Goal: Use online tool/utility: Utilize a website feature to perform a specific function

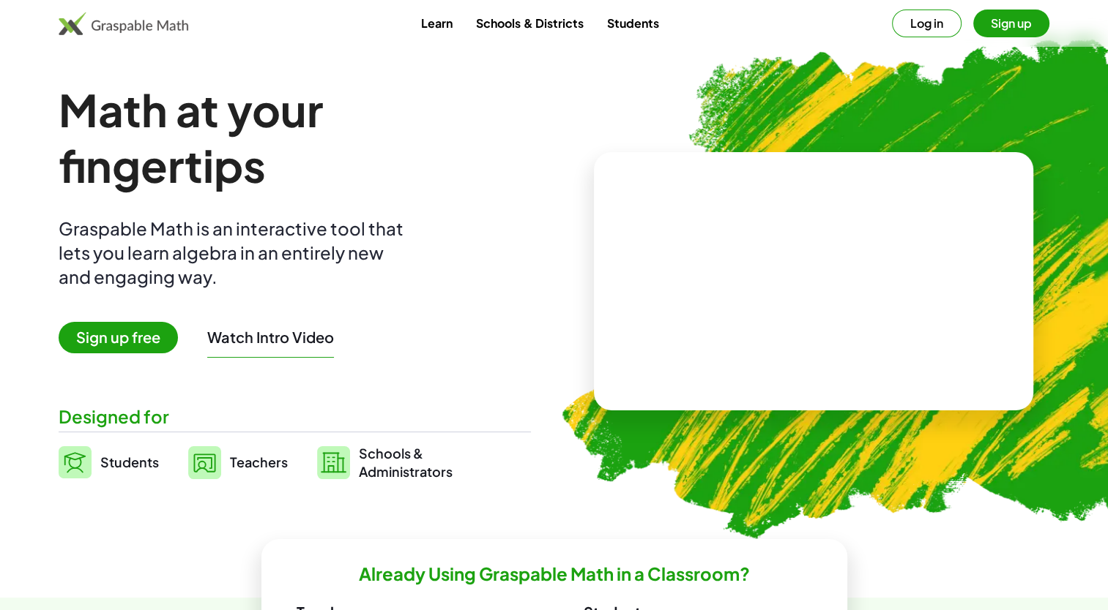
click at [123, 335] on span "Sign up free" at bounding box center [118, 337] width 119 height 31
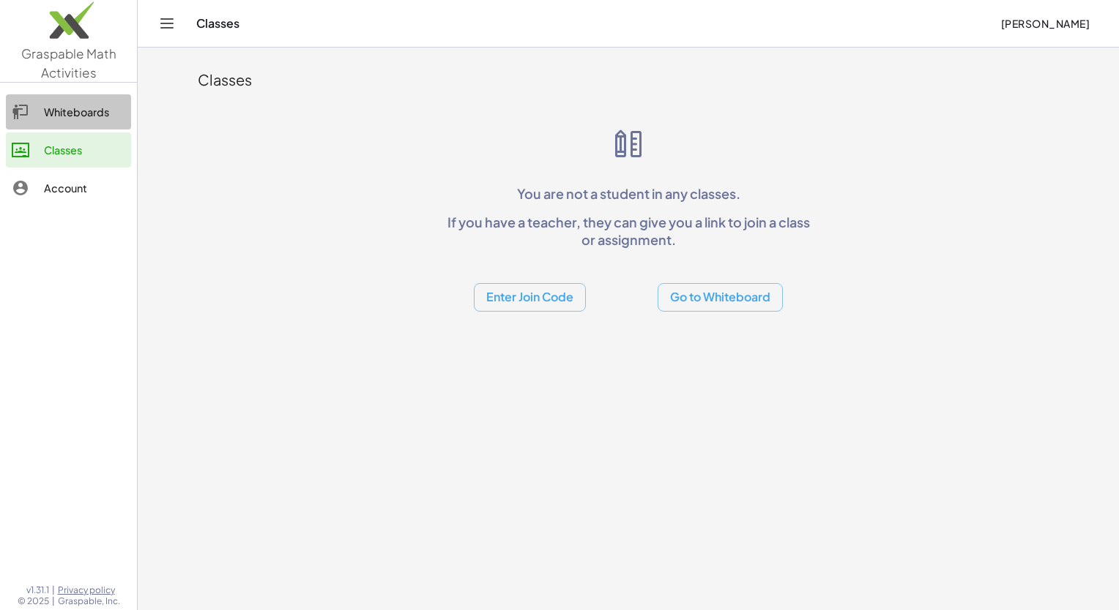
click at [91, 116] on div "Whiteboards" at bounding box center [84, 112] width 81 height 18
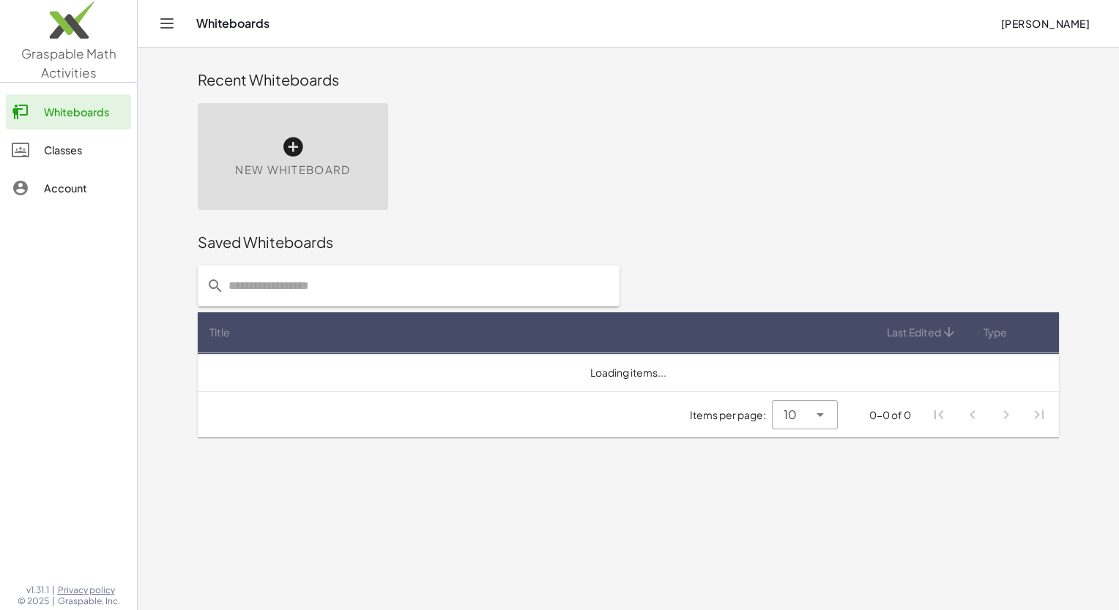
click at [272, 139] on div "New Whiteboard" at bounding box center [293, 156] width 190 height 107
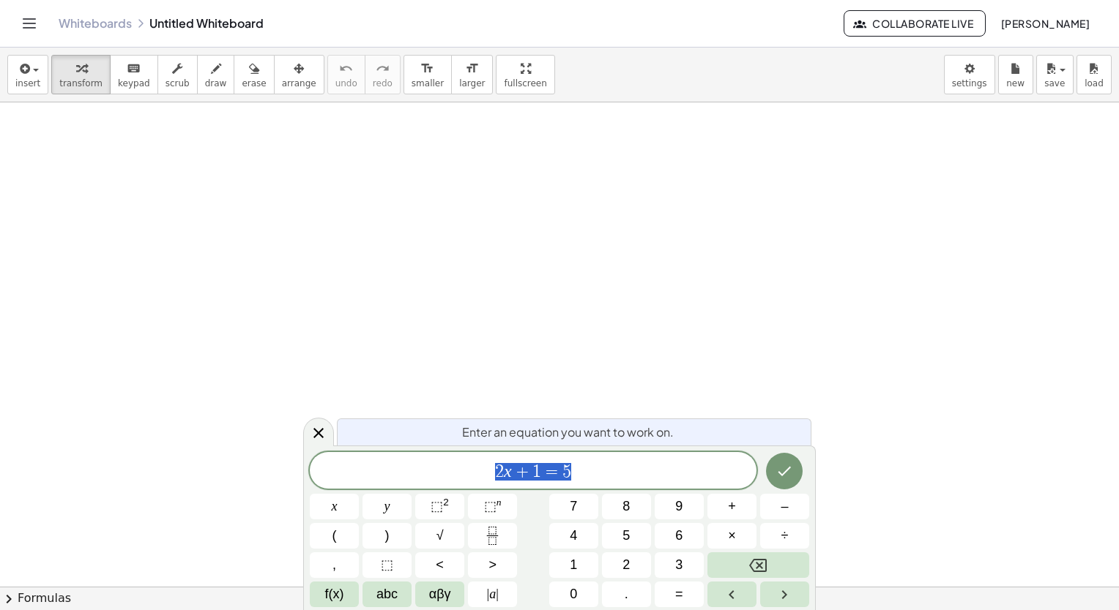
click at [433, 242] on div at bounding box center [559, 587] width 1119 height 971
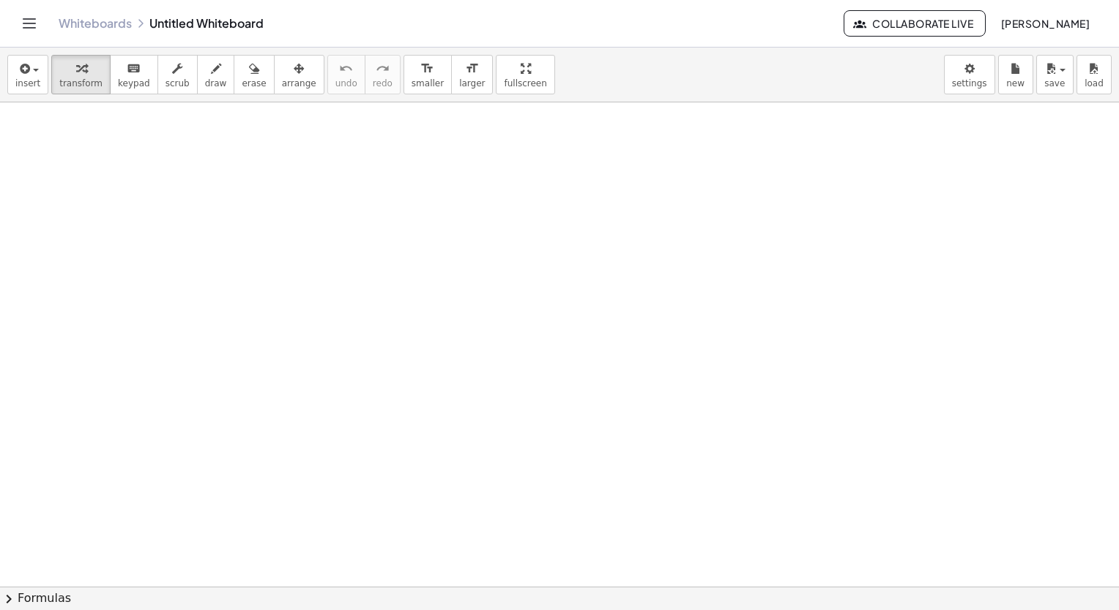
click at [433, 242] on div at bounding box center [559, 587] width 1119 height 971
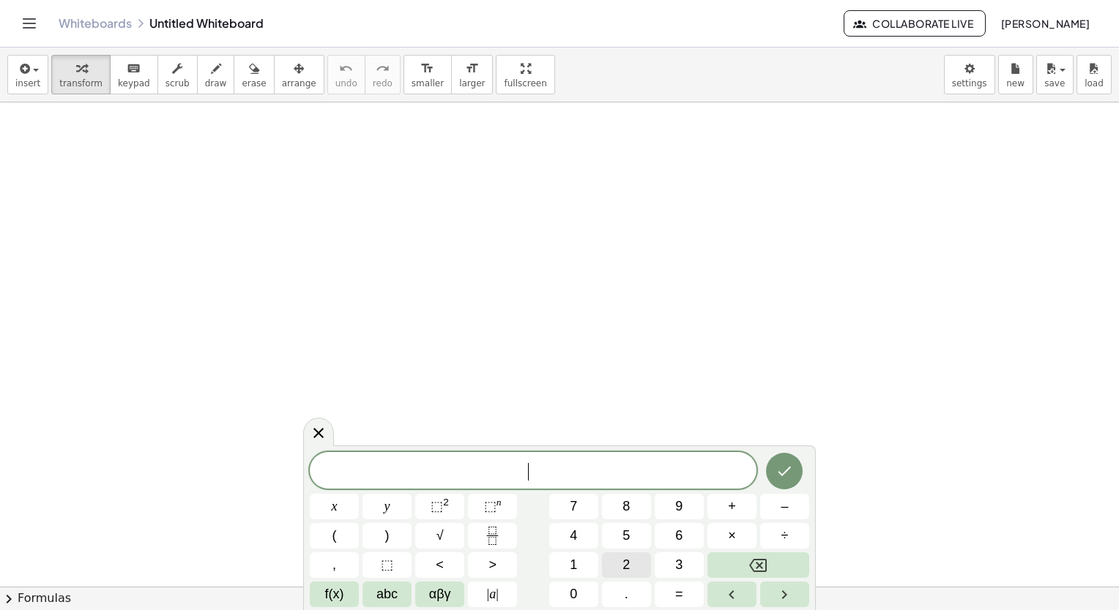
click at [642, 570] on button "2" at bounding box center [626, 566] width 49 height 26
click at [348, 511] on button "x" at bounding box center [334, 507] width 49 height 26
click at [789, 513] on button "–" at bounding box center [784, 507] width 49 height 26
click at [761, 574] on icon "Backspace" at bounding box center [758, 566] width 18 height 18
click at [399, 568] on button "⬚" at bounding box center [386, 566] width 49 height 26
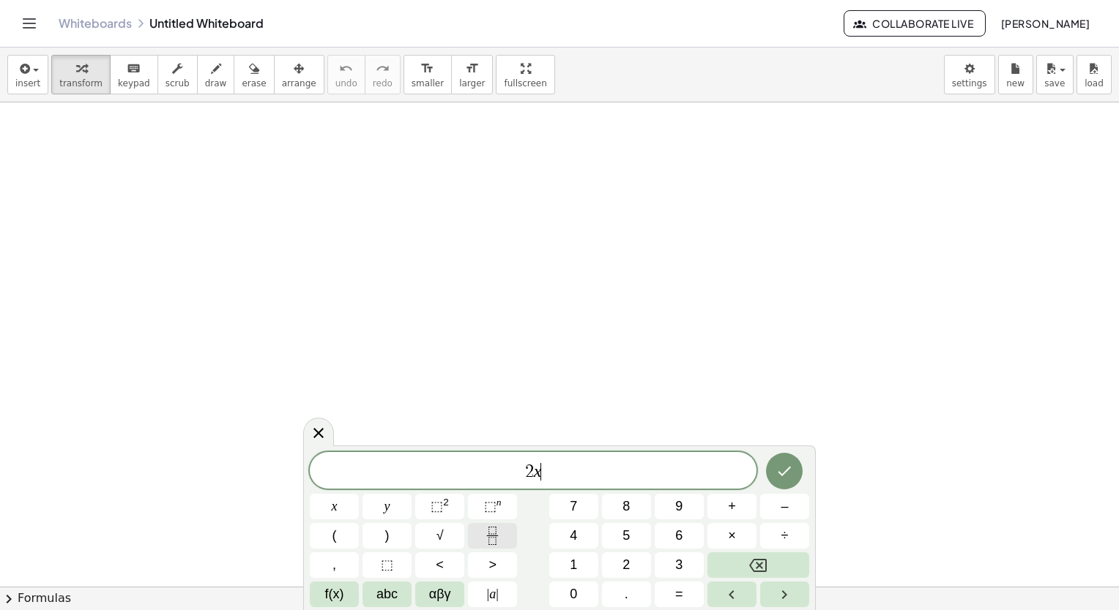
click at [479, 540] on button "Fraction" at bounding box center [492, 536] width 49 height 26
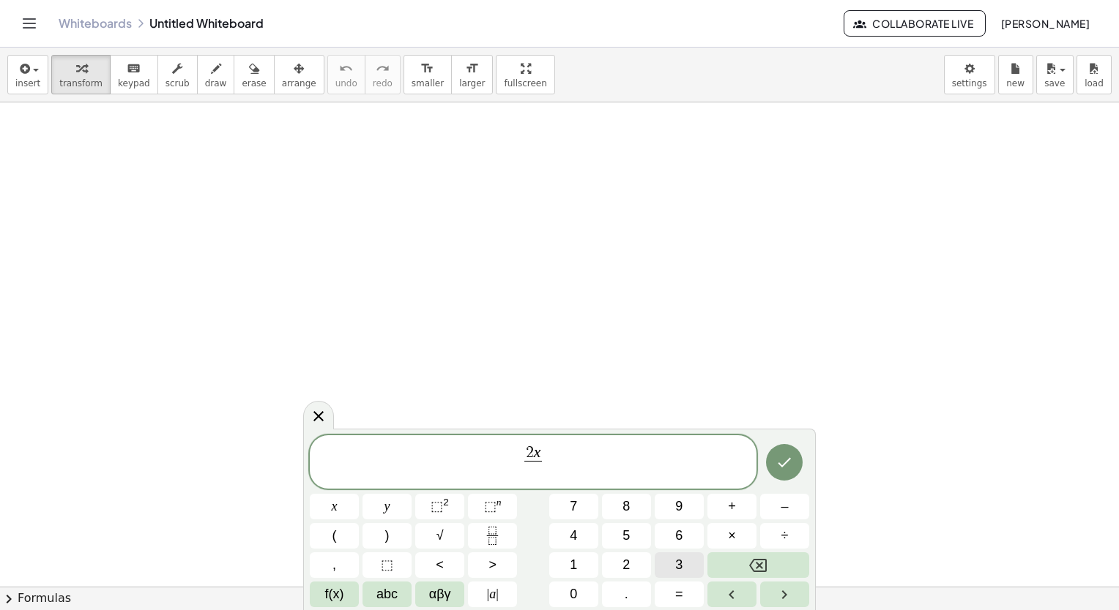
click at [667, 563] on button "3" at bounding box center [678, 566] width 49 height 26
click at [742, 515] on button "+" at bounding box center [731, 507] width 49 height 26
click at [739, 562] on button "Backspace" at bounding box center [758, 566] width 102 height 26
click at [550, 455] on span "2 x 3 ​ ​" at bounding box center [533, 463] width 447 height 39
click at [722, 501] on button "+" at bounding box center [731, 507] width 49 height 26
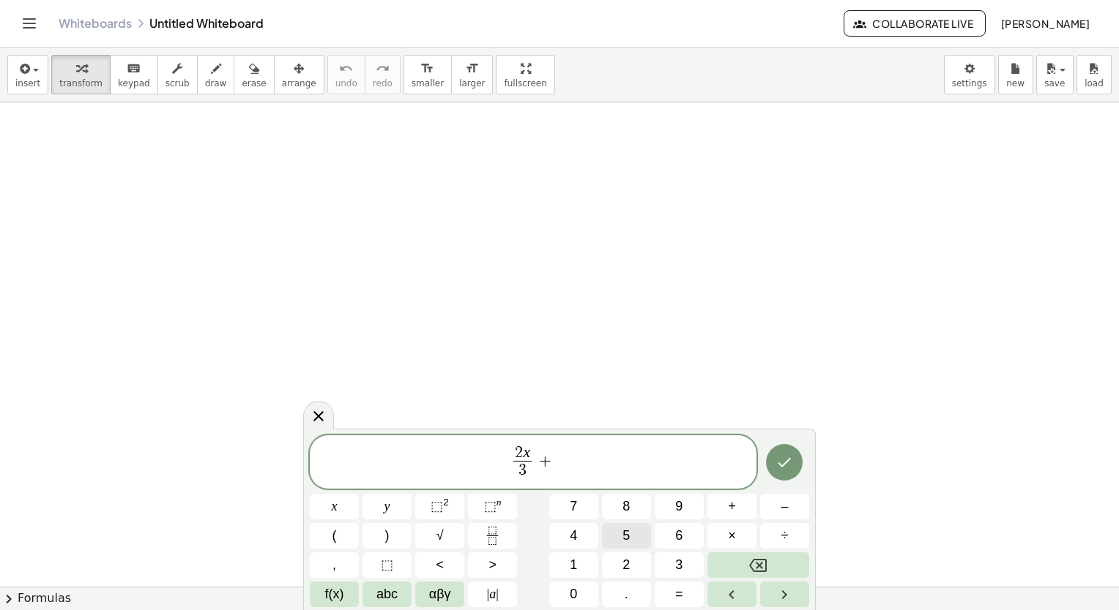
click at [621, 537] on button "5" at bounding box center [626, 536] width 49 height 26
click at [673, 604] on button "=" at bounding box center [678, 595] width 49 height 26
click at [580, 529] on button "4" at bounding box center [573, 536] width 49 height 26
click at [336, 508] on span "x" at bounding box center [335, 507] width 6 height 20
click at [489, 538] on icon "Fraction" at bounding box center [491, 540] width 7 height 7
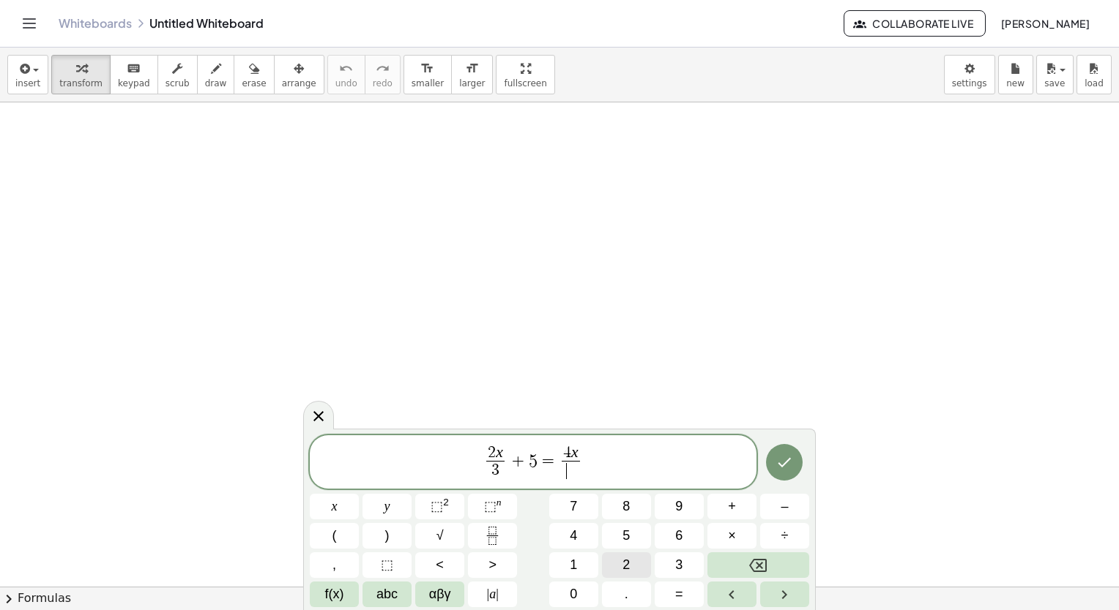
click at [635, 569] on button "2" at bounding box center [626, 566] width 49 height 26
click at [592, 459] on span "2 x 3 ​ + 5 = 4 x 2 ​ ​" at bounding box center [533, 463] width 447 height 39
click at [782, 507] on span "–" at bounding box center [783, 507] width 7 height 20
click at [665, 560] on div "2 x 3 ​ + 5 = 4 x 2 ​ − ​ x y ⬚ 2 ⬚ n 7 8 9 + – ( ) √ 4 5 6 × ÷ , ⬚ < > 1 2 3 f…" at bounding box center [559, 522] width 499 height 173
click at [665, 560] on button "3" at bounding box center [678, 566] width 49 height 26
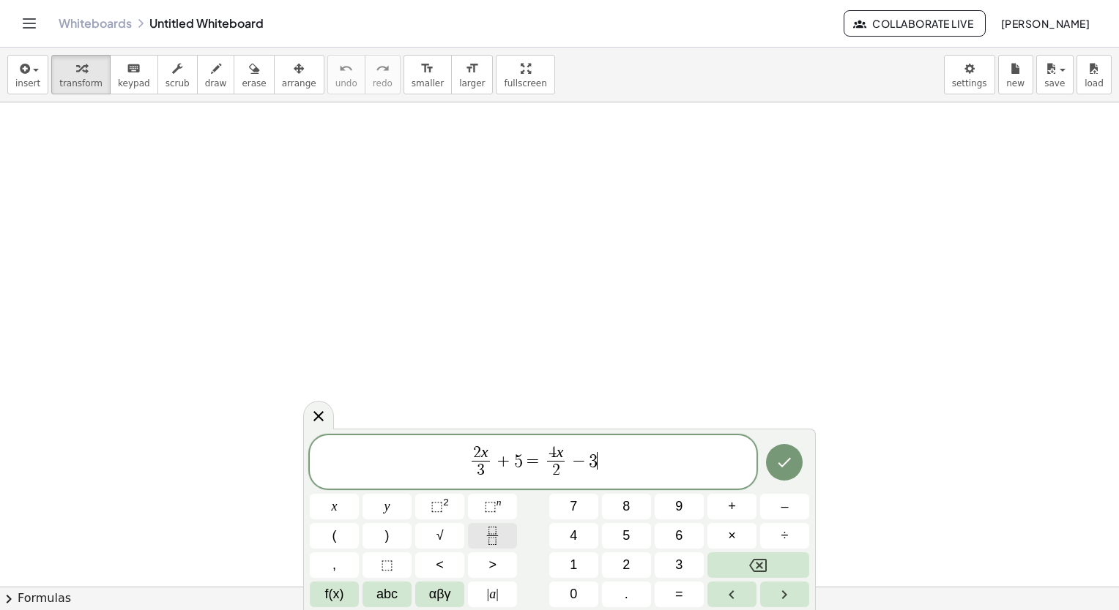
click at [506, 539] on button "Fraction" at bounding box center [492, 536] width 49 height 26
click at [643, 514] on button "8" at bounding box center [626, 507] width 49 height 26
click at [589, 454] on span "3" at bounding box center [593, 453] width 8 height 16
click at [602, 487] on div "2 x 3 ​ + 5 = 4 x 2 ​ − 1 3 ​ 8 ​" at bounding box center [533, 463] width 447 height 54
click at [793, 464] on button "Done" at bounding box center [784, 462] width 37 height 37
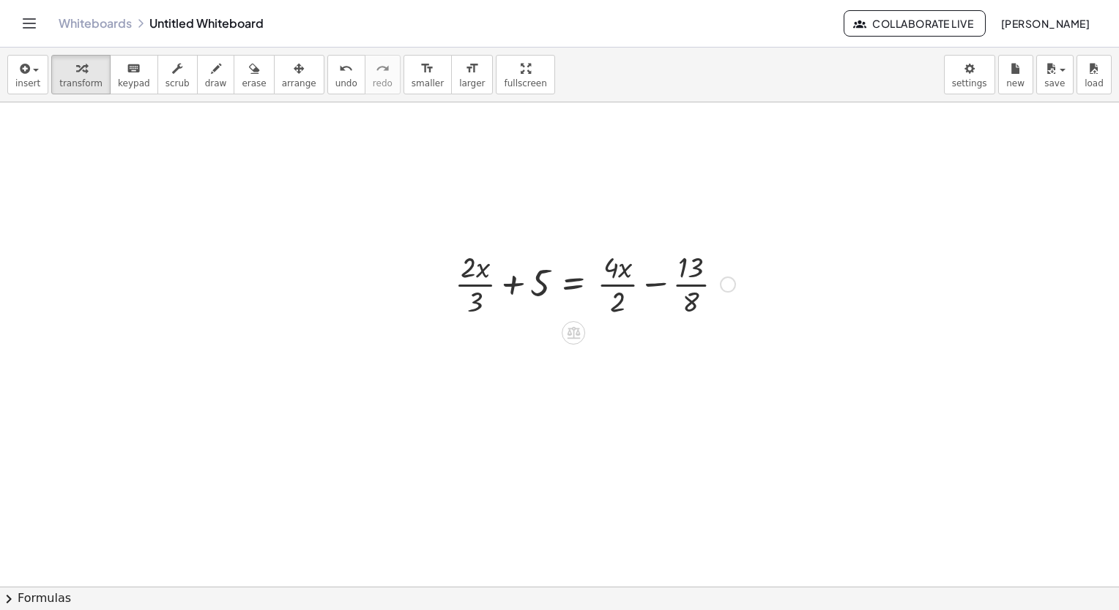
click at [477, 312] on div at bounding box center [594, 283] width 295 height 73
click at [471, 291] on div at bounding box center [594, 283] width 295 height 73
click at [735, 285] on div at bounding box center [728, 285] width 16 height 16
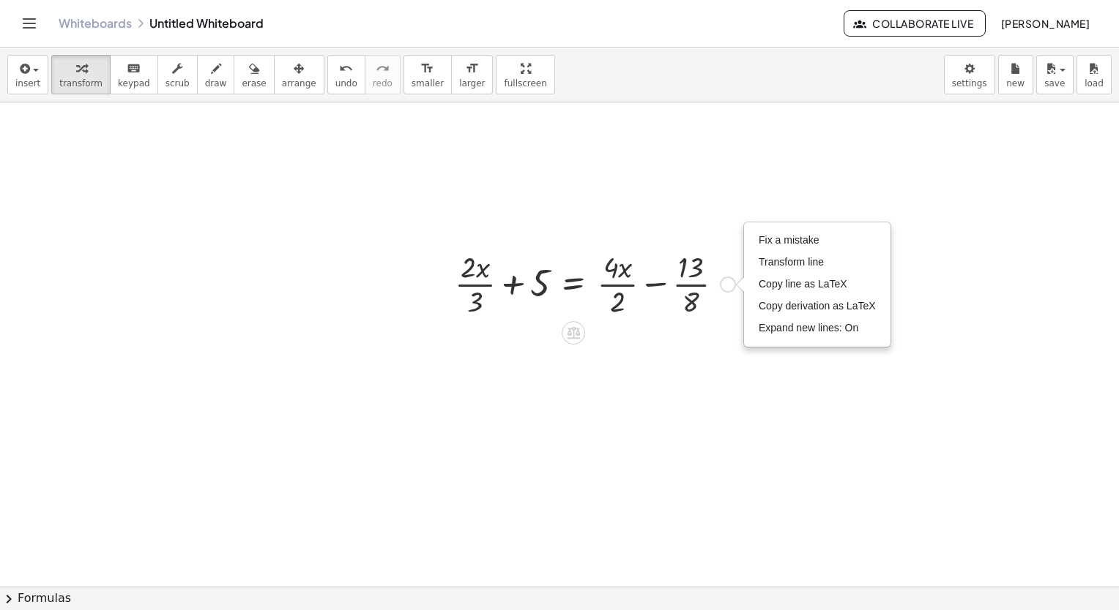
click at [658, 283] on div at bounding box center [594, 283] width 295 height 73
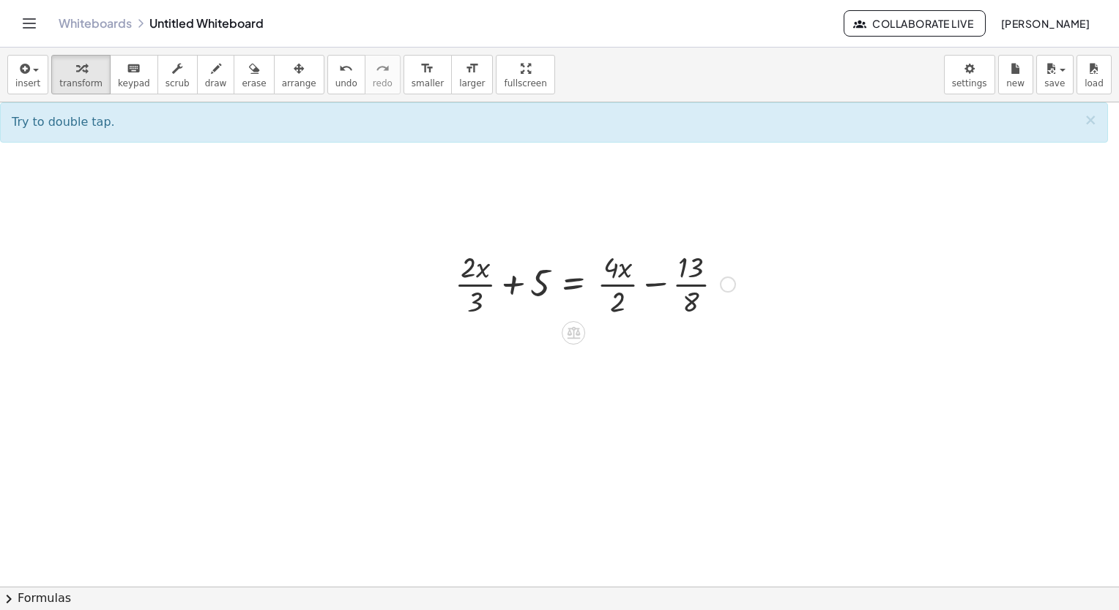
click at [565, 265] on div at bounding box center [594, 283] width 295 height 73
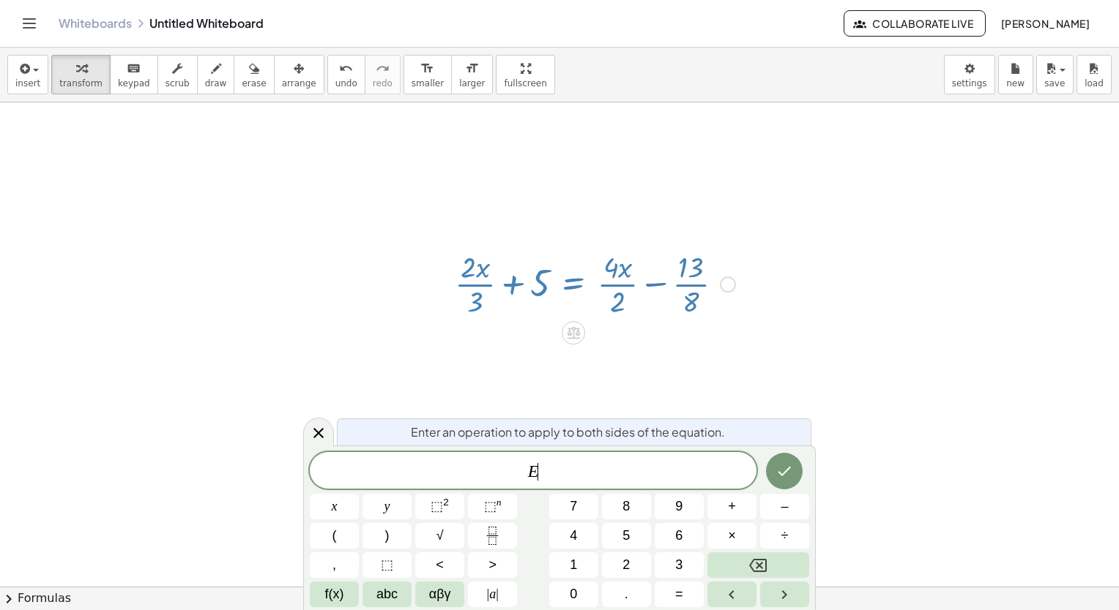
click at [565, 265] on div at bounding box center [594, 283] width 295 height 73
click at [323, 424] on div at bounding box center [318, 432] width 31 height 29
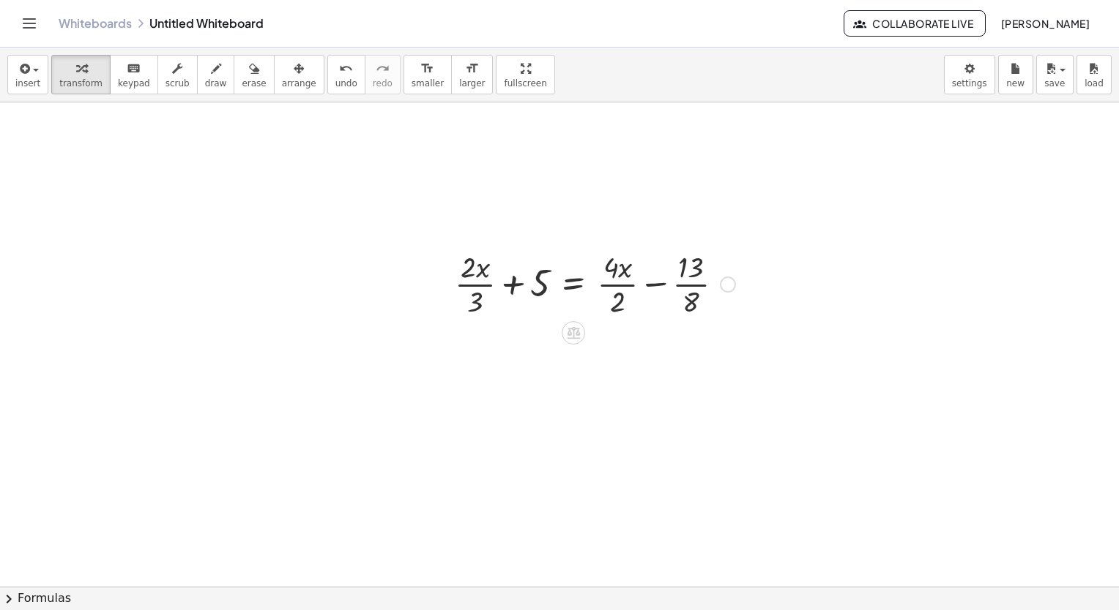
click at [547, 299] on div at bounding box center [594, 283] width 295 height 73
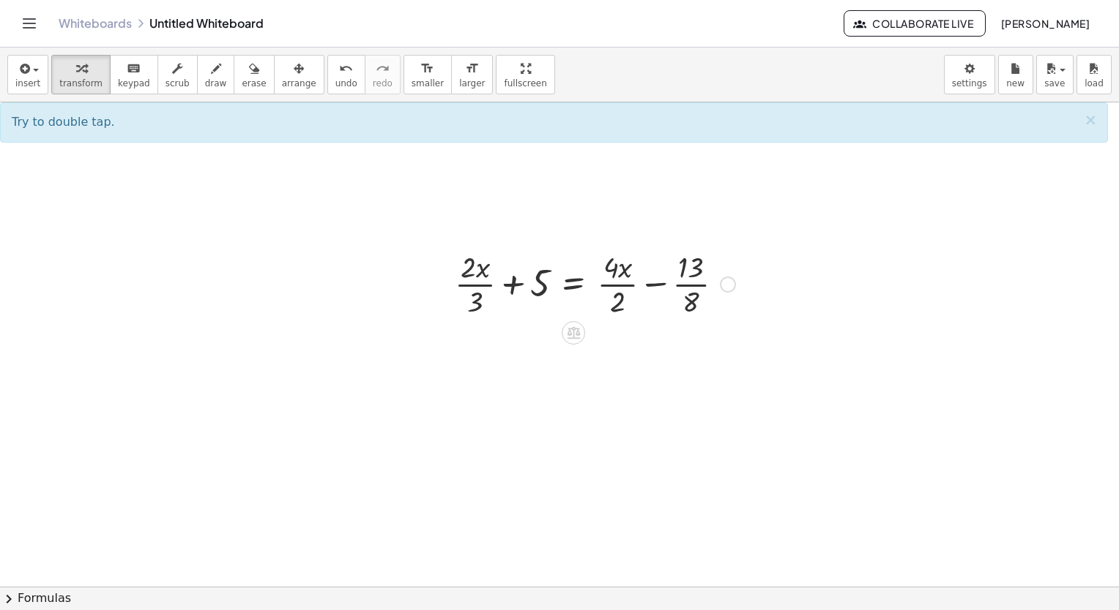
click at [463, 275] on div at bounding box center [594, 283] width 295 height 73
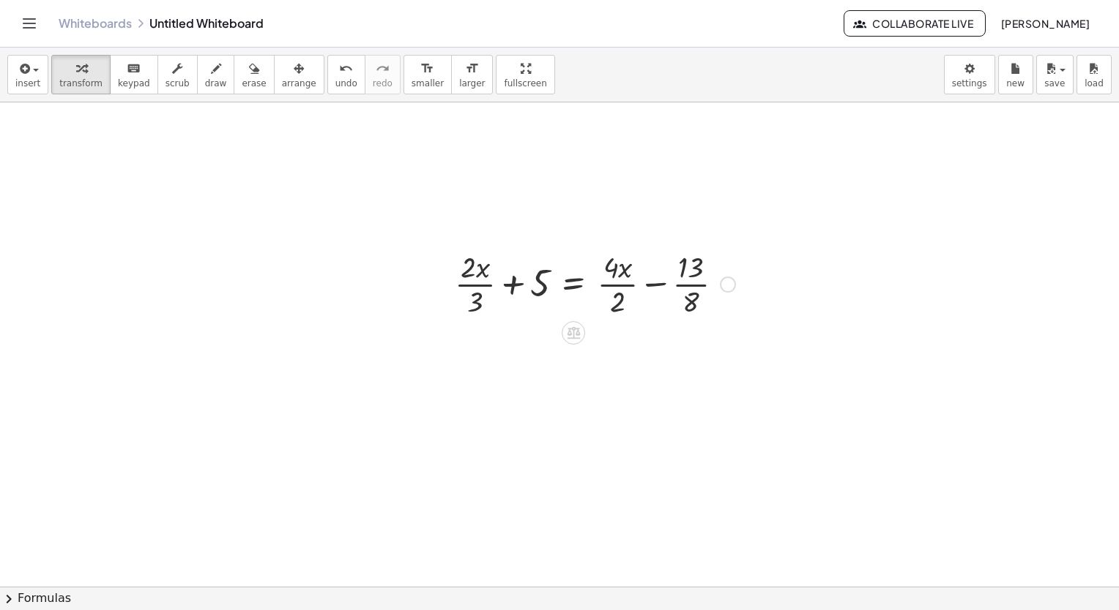
click at [624, 280] on div at bounding box center [594, 283] width 295 height 73
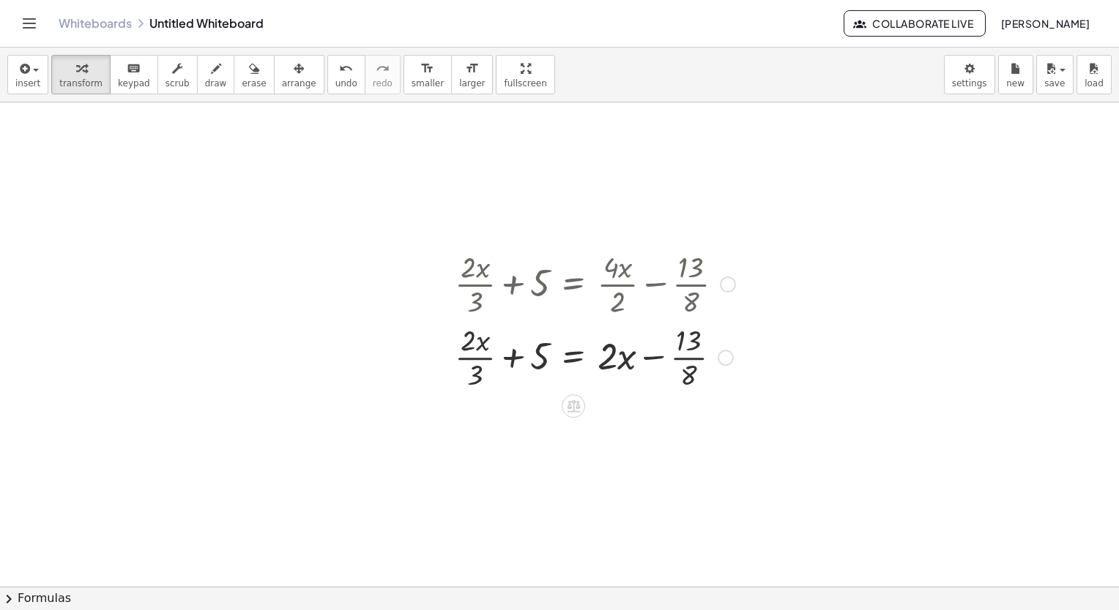
click at [463, 344] on div at bounding box center [594, 356] width 295 height 73
click at [483, 373] on div at bounding box center [594, 356] width 295 height 73
click at [682, 379] on div at bounding box center [594, 356] width 295 height 73
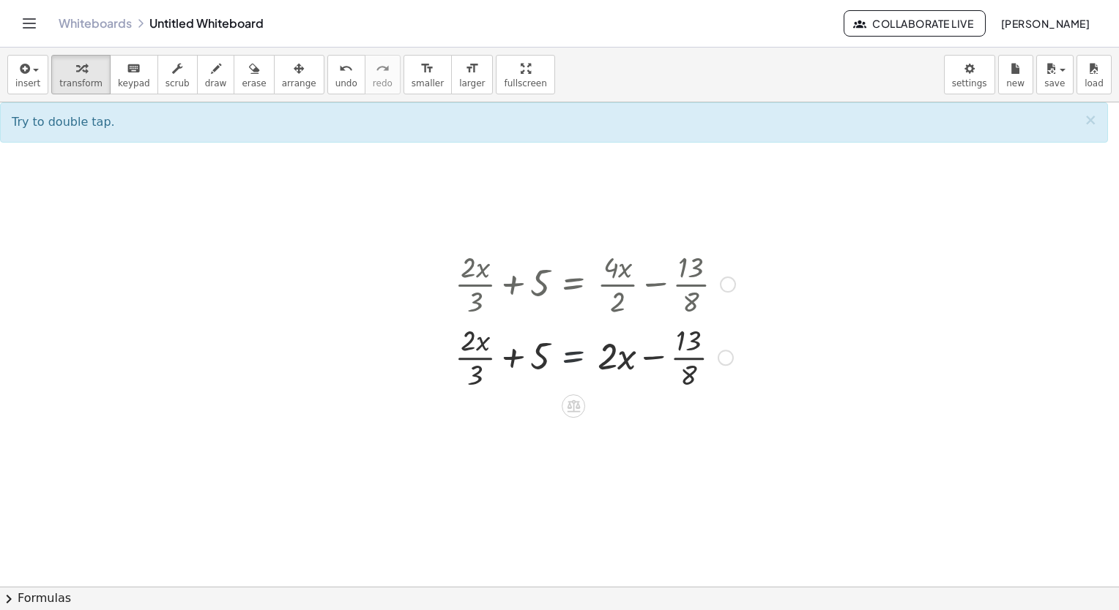
click at [553, 362] on div at bounding box center [594, 356] width 295 height 73
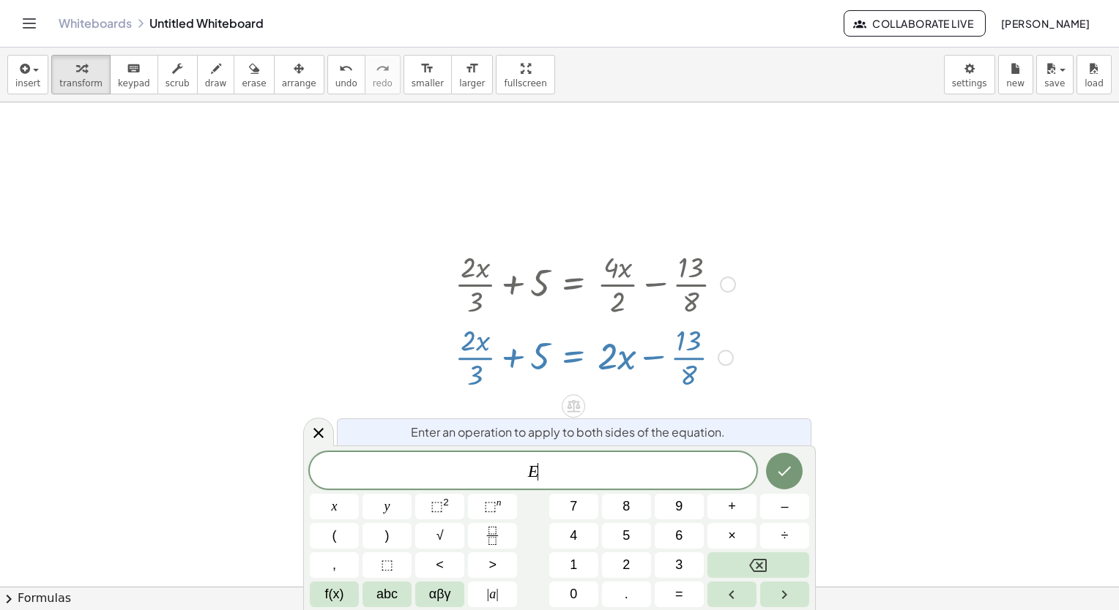
click at [524, 363] on div at bounding box center [594, 356] width 295 height 73
click at [397, 356] on div at bounding box center [559, 587] width 1119 height 971
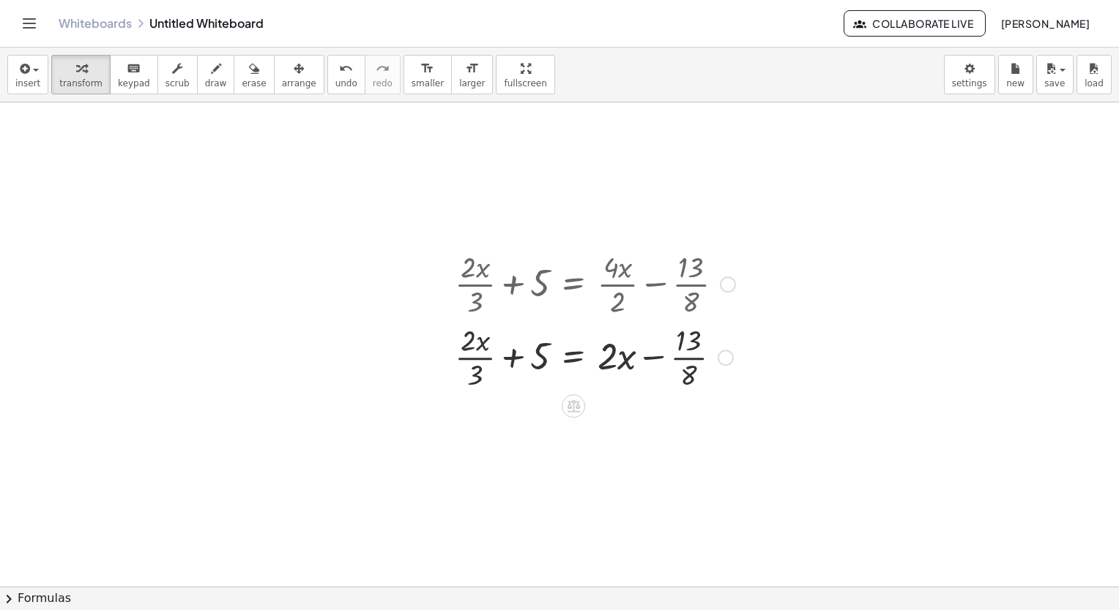
click at [552, 349] on div at bounding box center [594, 356] width 295 height 73
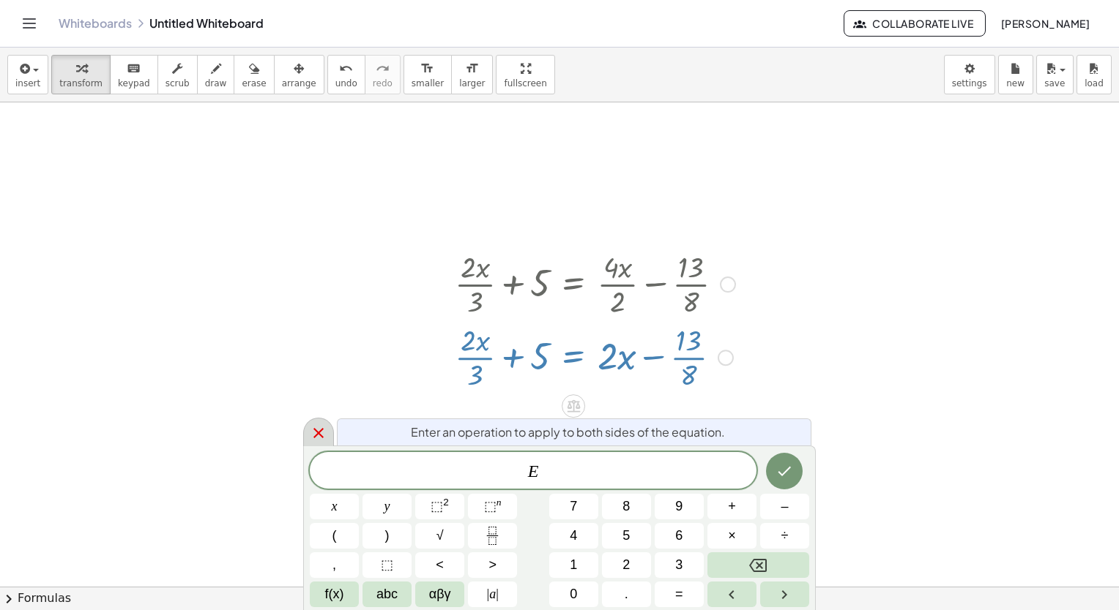
drag, startPoint x: 324, startPoint y: 438, endPoint x: 310, endPoint y: 440, distance: 14.1
click at [310, 440] on icon at bounding box center [319, 434] width 18 height 18
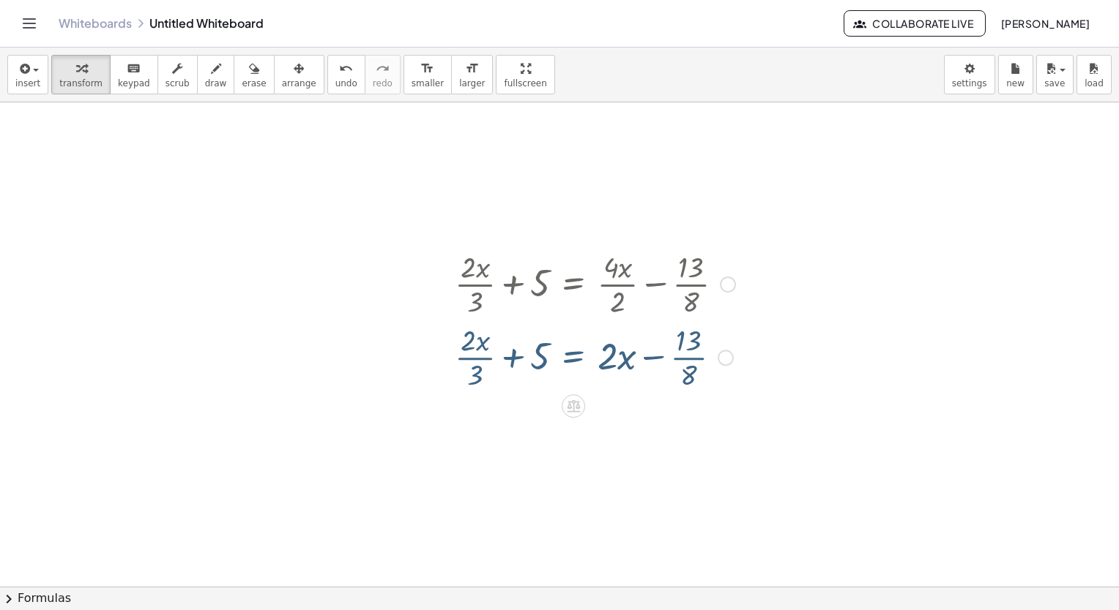
click at [310, 440] on div at bounding box center [559, 587] width 1119 height 971
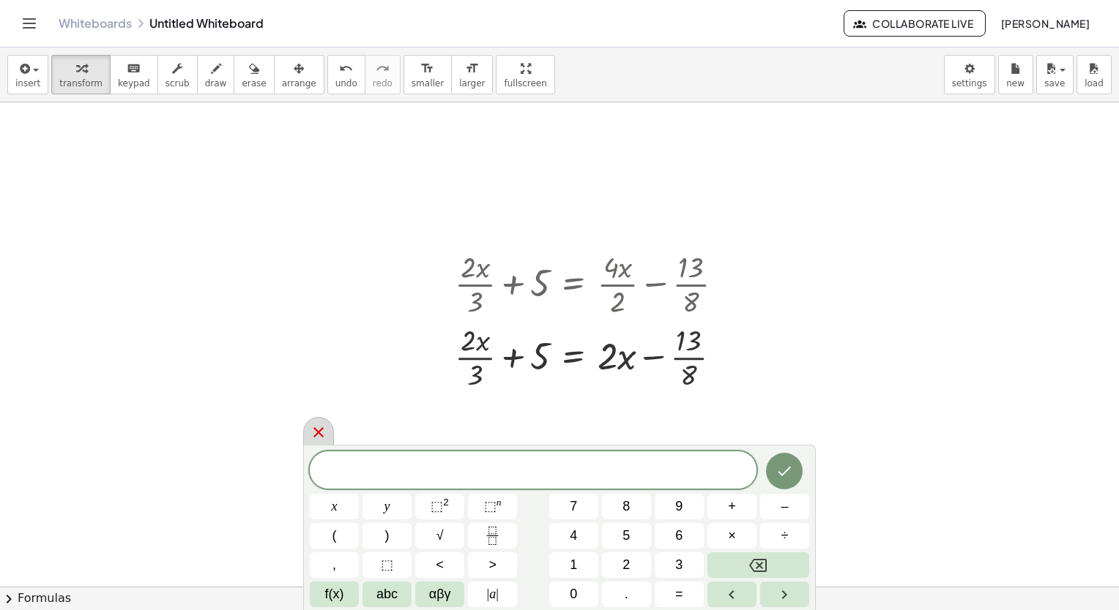
click at [331, 438] on div at bounding box center [318, 431] width 31 height 29
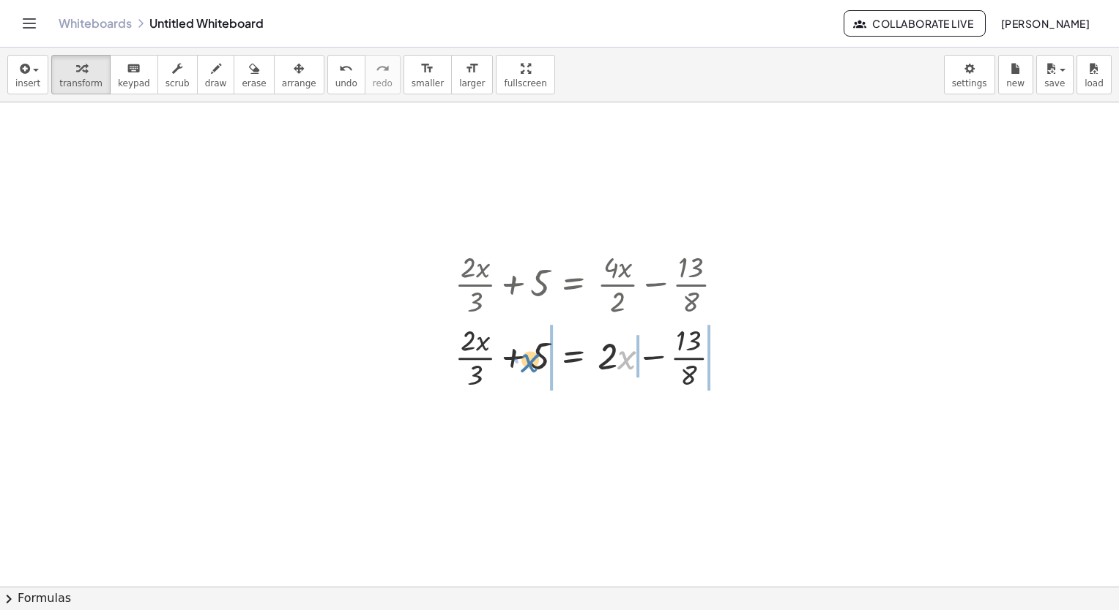
drag, startPoint x: 632, startPoint y: 359, endPoint x: 536, endPoint y: 361, distance: 96.7
click at [536, 361] on div at bounding box center [594, 356] width 295 height 73
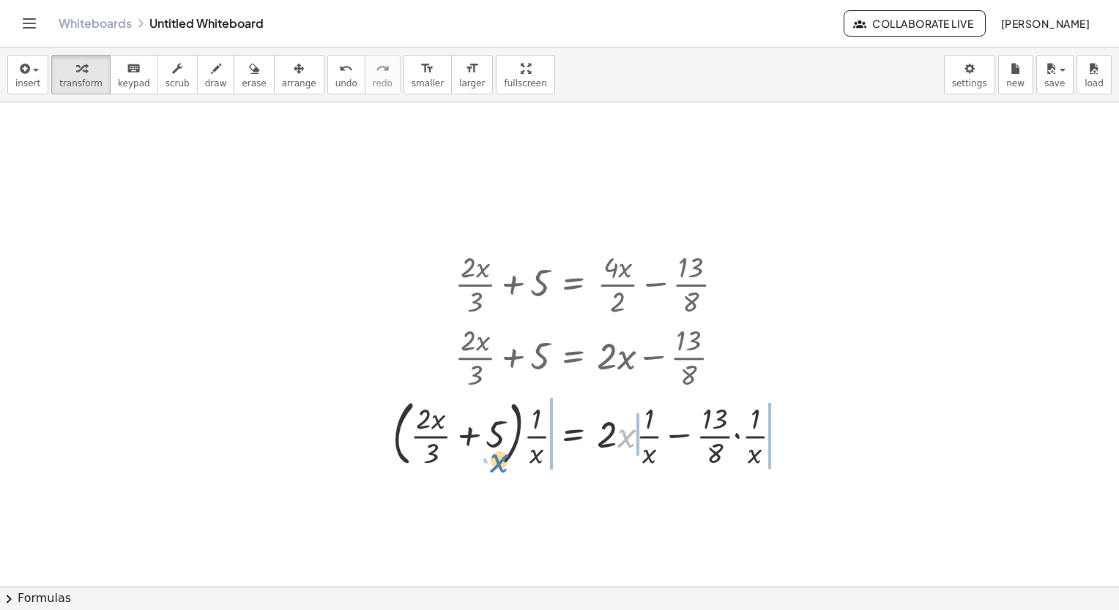
drag, startPoint x: 635, startPoint y: 443, endPoint x: 487, endPoint y: 459, distance: 149.5
click at [487, 459] on div at bounding box center [593, 432] width 416 height 79
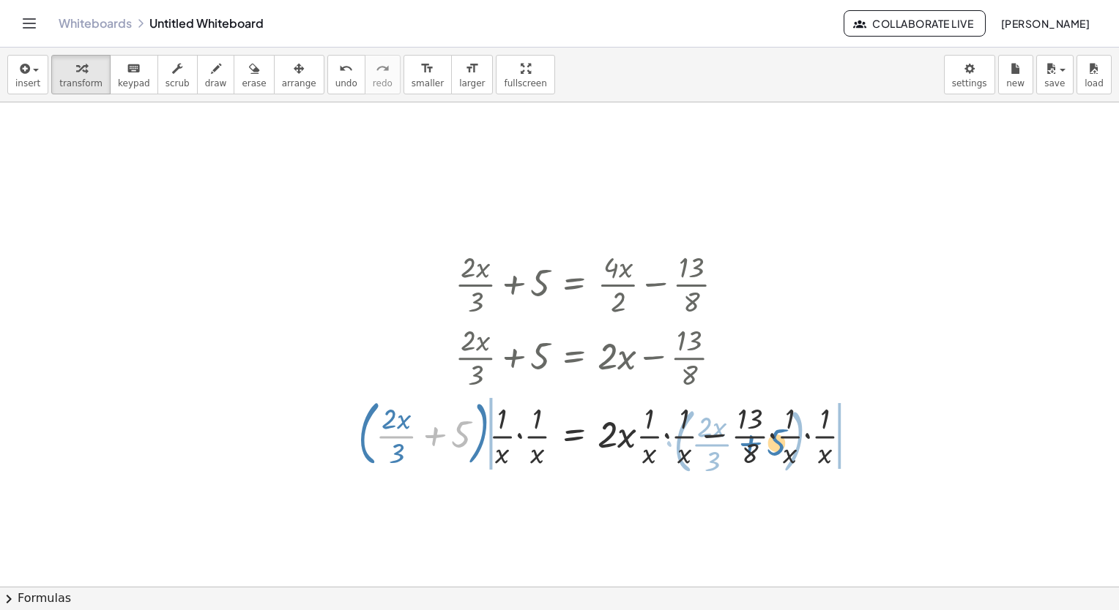
drag, startPoint x: 460, startPoint y: 443, endPoint x: 775, endPoint y: 451, distance: 315.6
click at [775, 451] on div at bounding box center [611, 432] width 520 height 79
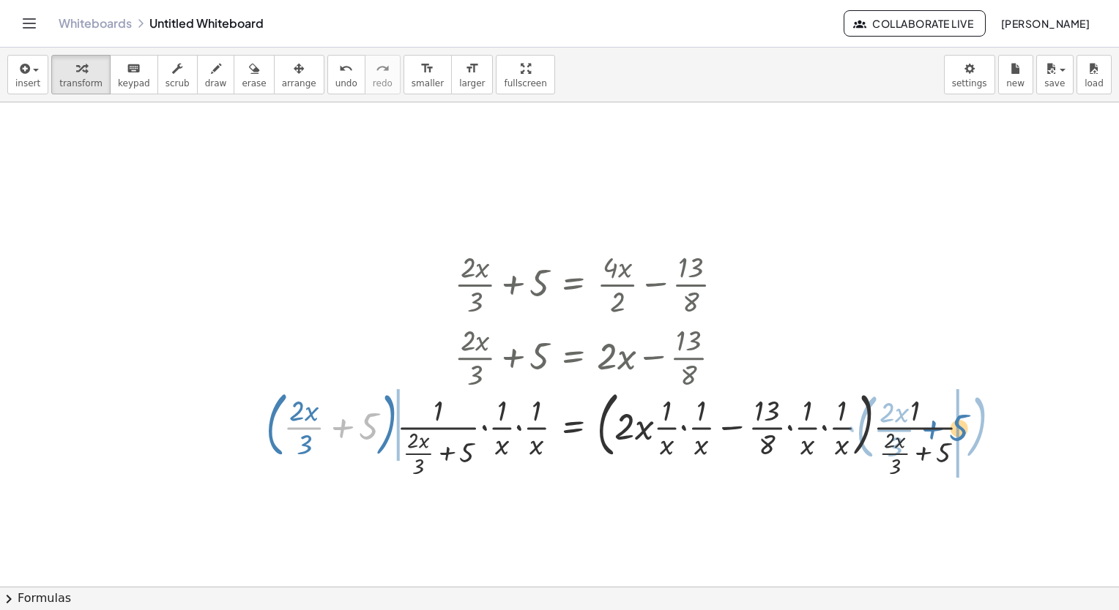
drag, startPoint x: 345, startPoint y: 425, endPoint x: 936, endPoint y: 426, distance: 591.5
click at [936, 426] on div at bounding box center [623, 432] width 731 height 96
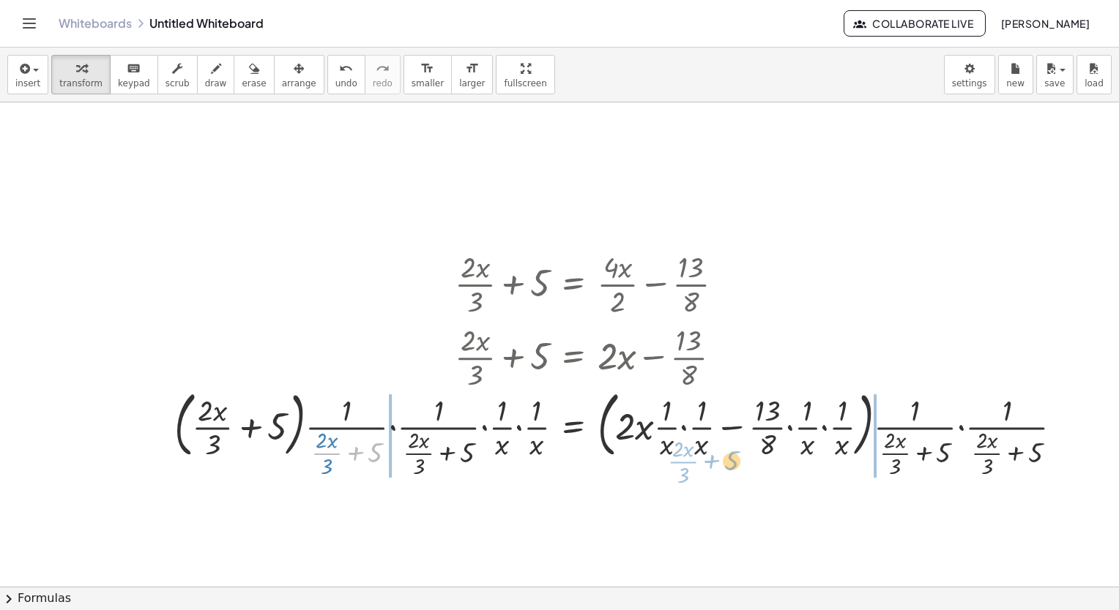
drag, startPoint x: 353, startPoint y: 451, endPoint x: 747, endPoint y: 458, distance: 393.9
click at [747, 458] on div at bounding box center [624, 432] width 914 height 96
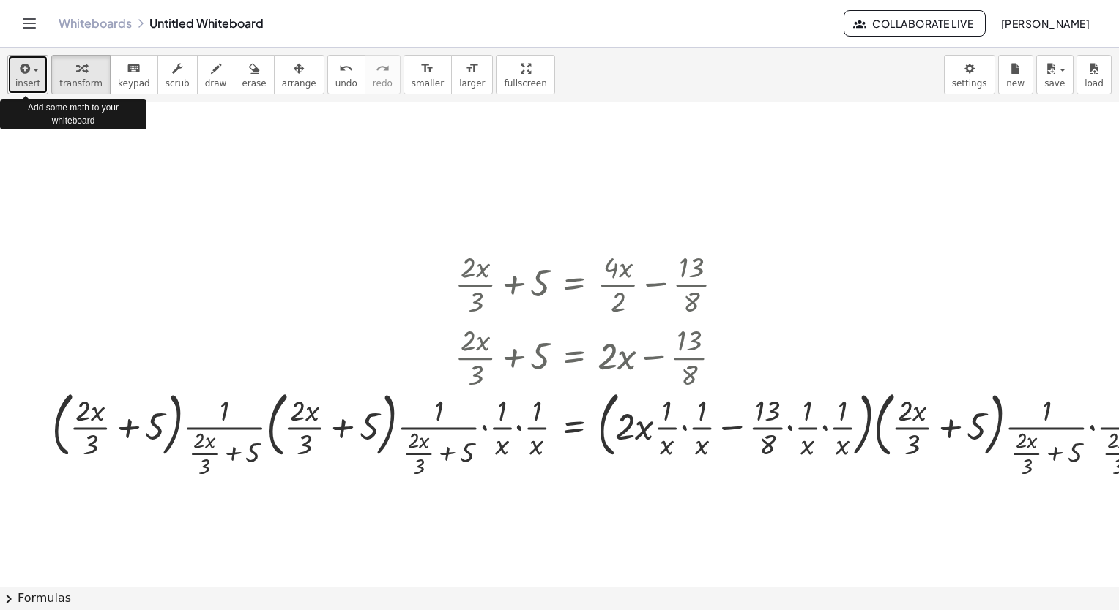
click at [25, 75] on icon "button" at bounding box center [23, 69] width 13 height 18
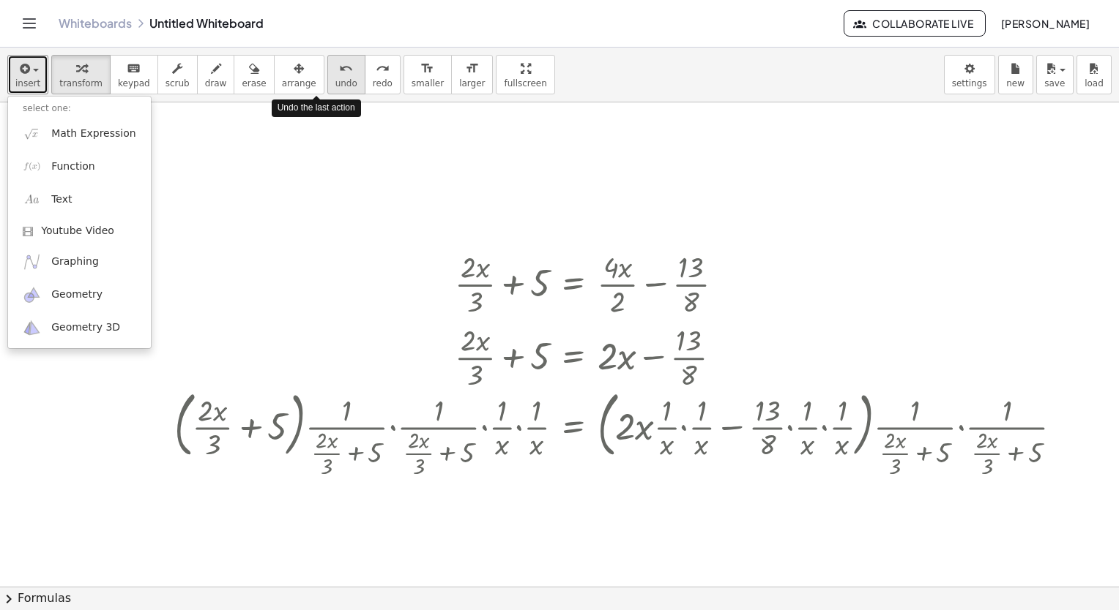
click at [335, 86] on span "undo" at bounding box center [346, 83] width 22 height 10
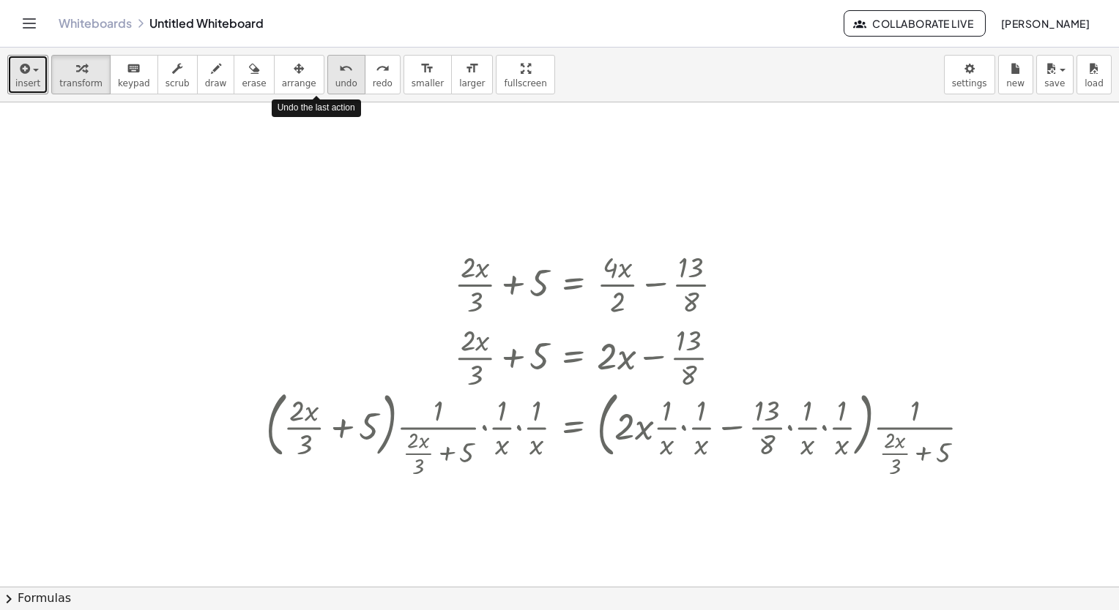
click at [335, 86] on span "undo" at bounding box center [346, 83] width 22 height 10
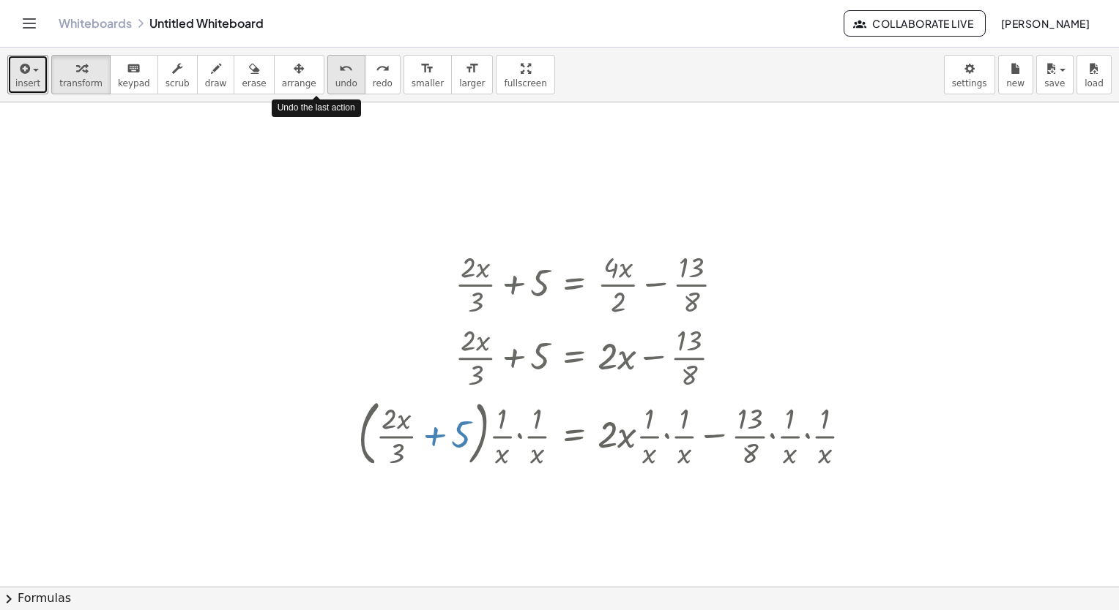
click at [335, 86] on span "undo" at bounding box center [346, 83] width 22 height 10
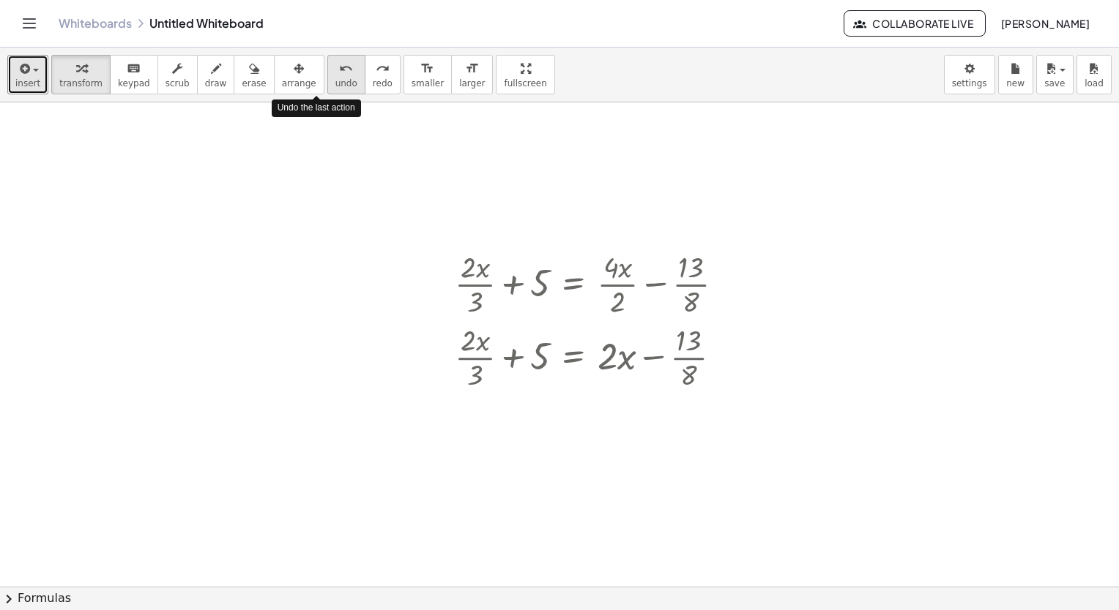
click at [335, 86] on span "undo" at bounding box center [346, 83] width 22 height 10
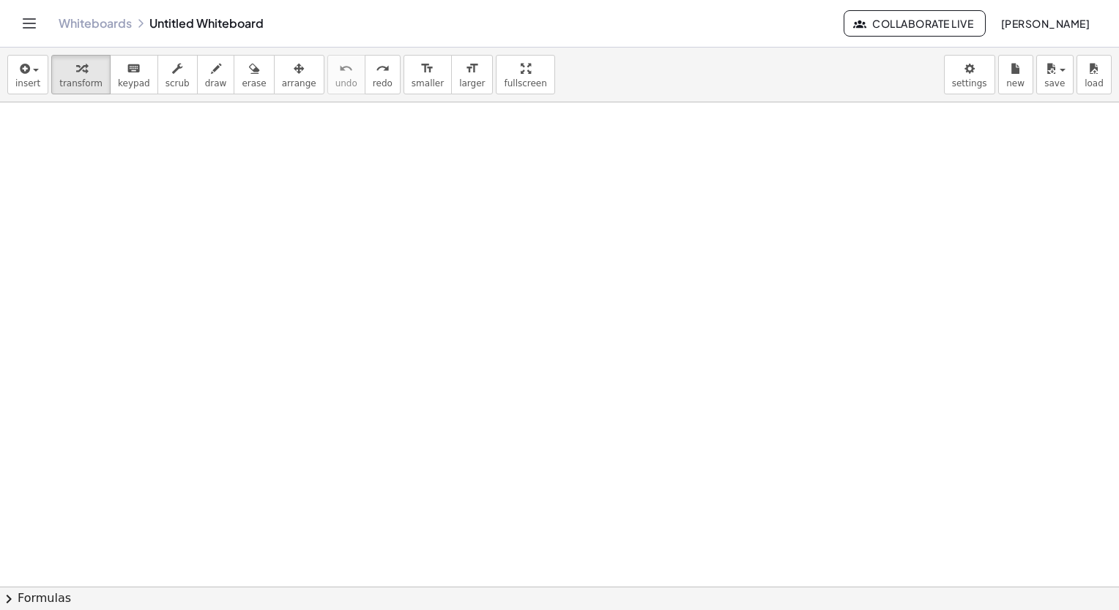
click at [231, 198] on div at bounding box center [610, 587] width 1220 height 971
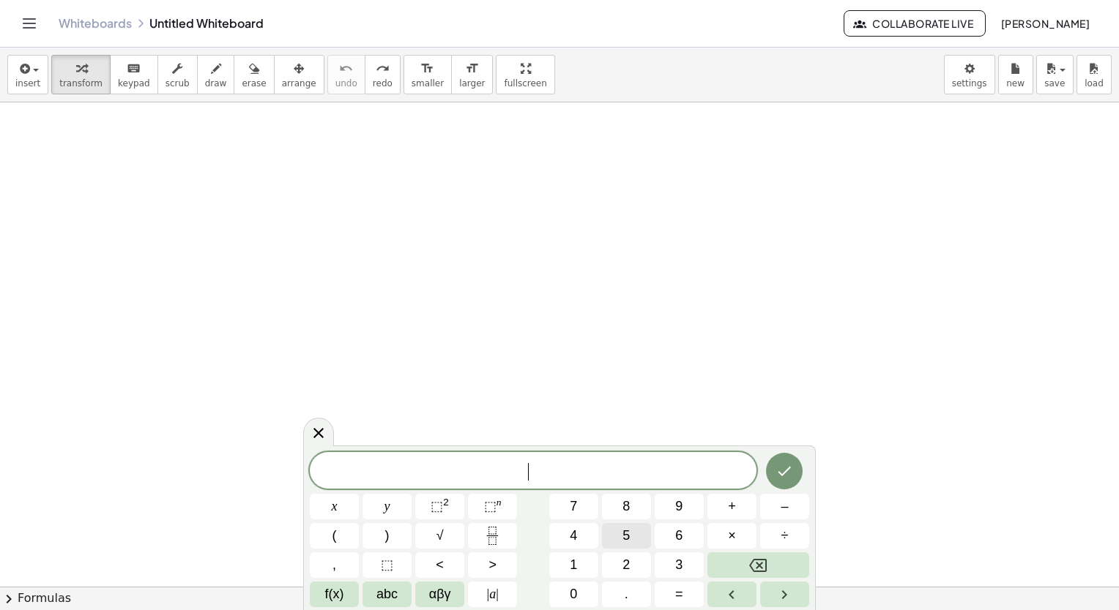
click at [638, 533] on button "5" at bounding box center [626, 536] width 49 height 26
click at [310, 508] on button "x" at bounding box center [334, 507] width 49 height 26
click at [782, 513] on span "–" at bounding box center [783, 507] width 7 height 20
click at [575, 513] on span "7" at bounding box center [573, 507] width 7 height 20
click at [676, 591] on span "=" at bounding box center [679, 595] width 8 height 20
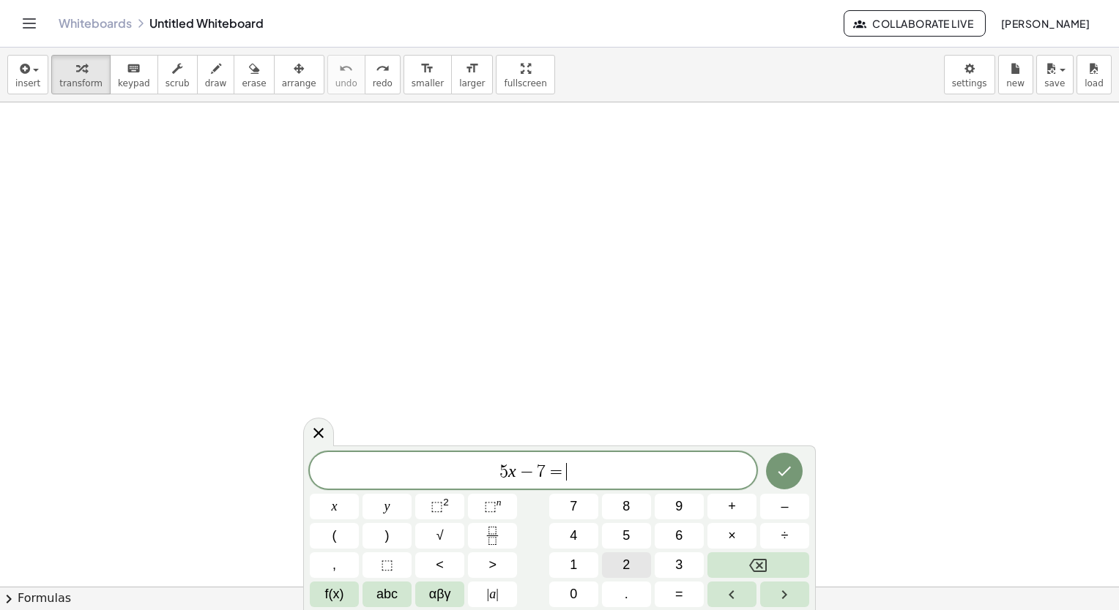
click at [630, 523] on div "5 x − 7 = ​ x y ⬚ 2 ⬚ n 7 8 9 + – ( ) √ 4 5 6 × ÷ , ⬚ < > 1 2 3 f(x) abc αβγ | …" at bounding box center [559, 529] width 499 height 155
click at [630, 523] on button "5" at bounding box center [626, 536] width 49 height 26
click at [738, 562] on button "Backspace" at bounding box center [758, 566] width 102 height 26
click at [632, 544] on div "5 x − 7 = ​ x y ⬚ 2 ⬚ n 7 8 9 + – ( ) √ 4 5 6 × ÷ , ⬚ < > 1 2 3 f(x) abc αβγ | …" at bounding box center [559, 529] width 499 height 155
click at [632, 544] on button "5" at bounding box center [626, 536] width 49 height 26
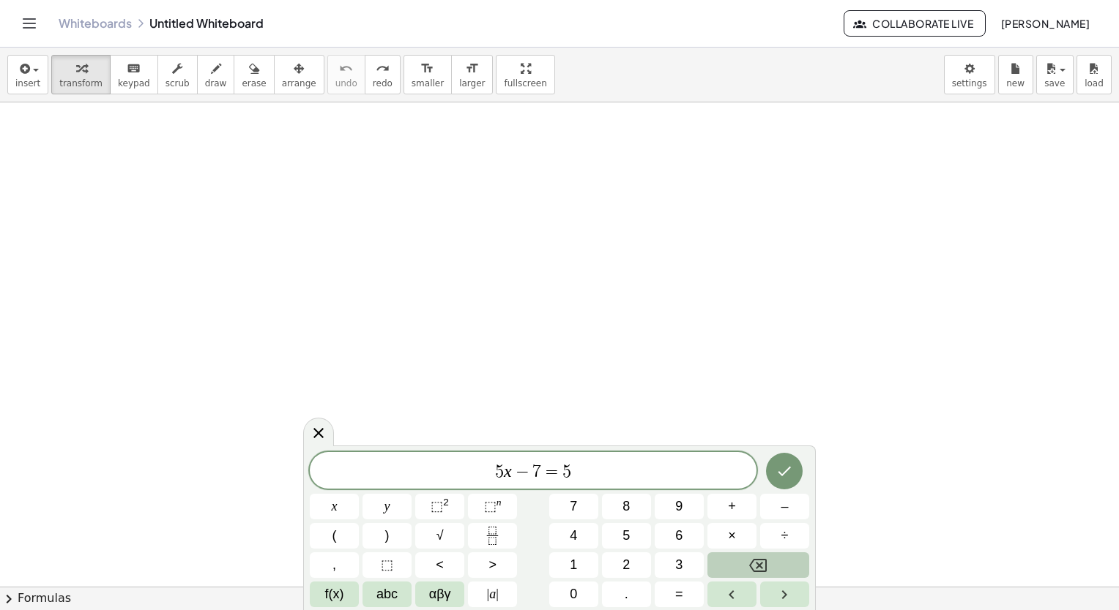
click at [770, 559] on button "Backspace" at bounding box center [758, 566] width 102 height 26
click at [680, 565] on span "3" at bounding box center [678, 566] width 7 height 20
click at [641, 540] on button "5" at bounding box center [626, 536] width 49 height 26
click at [792, 476] on icon "Done" at bounding box center [784, 472] width 18 height 18
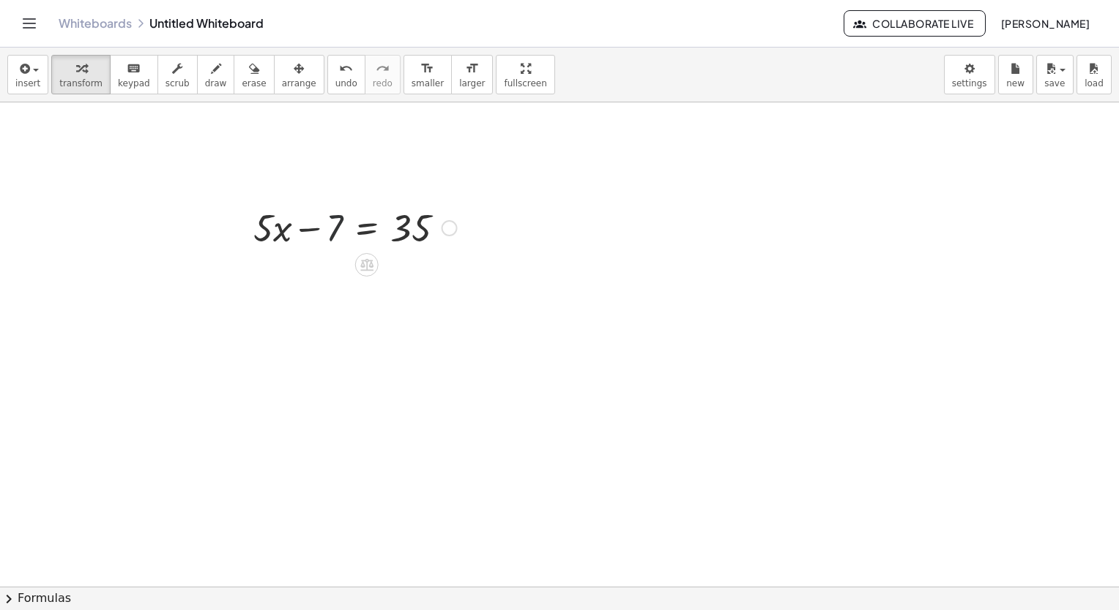
click at [337, 230] on div at bounding box center [355, 227] width 218 height 50
drag, startPoint x: 333, startPoint y: 233, endPoint x: 467, endPoint y: 236, distance: 134.0
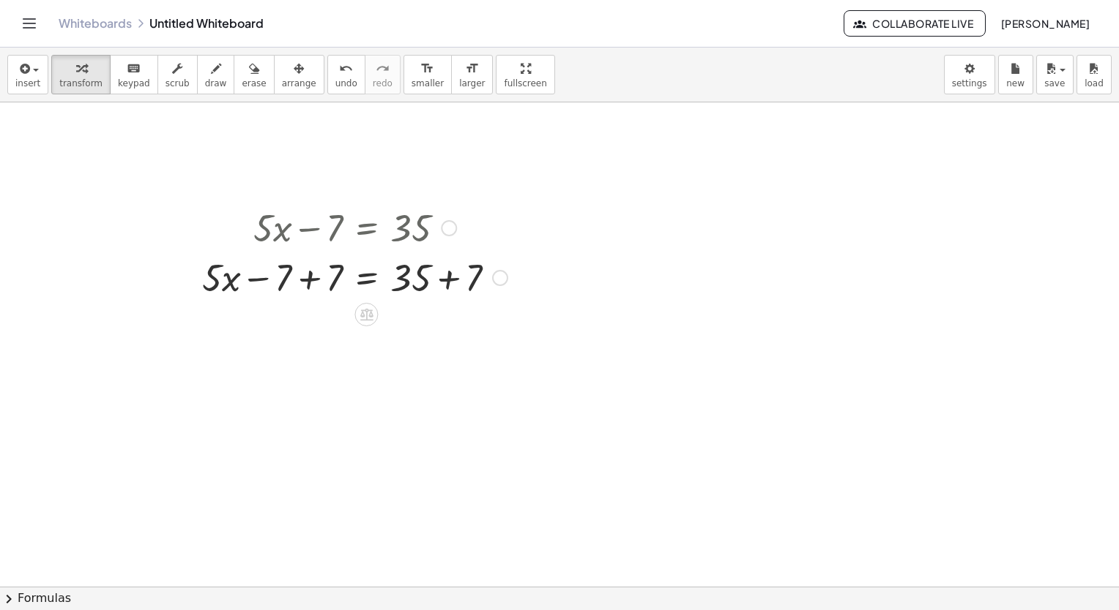
click at [340, 277] on div at bounding box center [355, 277] width 320 height 50
click at [474, 335] on div at bounding box center [355, 327] width 320 height 50
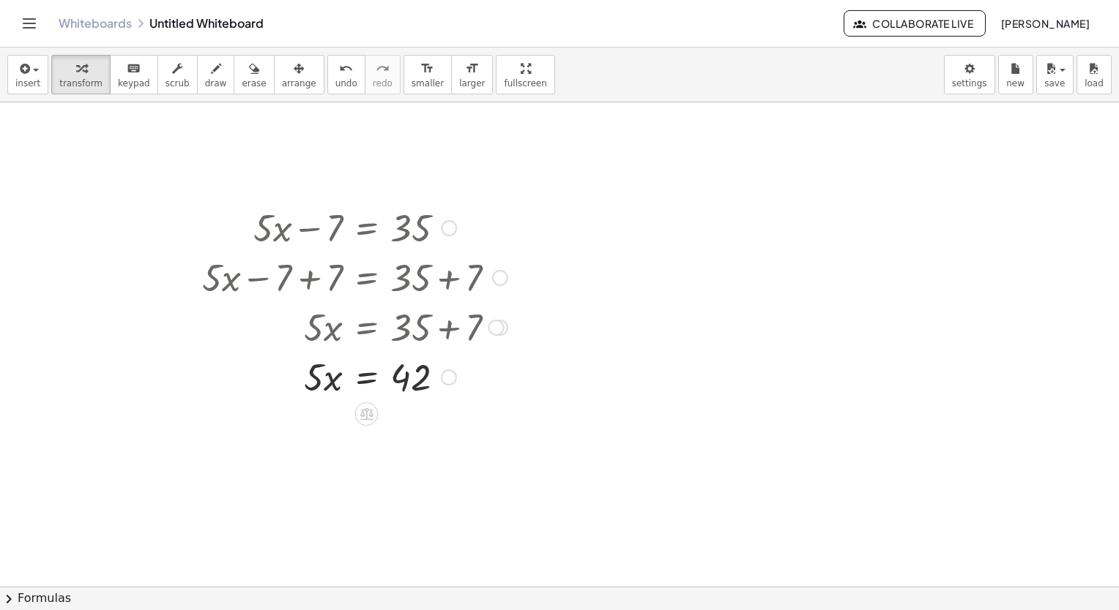
click at [321, 389] on div at bounding box center [355, 376] width 320 height 50
click at [308, 382] on div at bounding box center [355, 376] width 320 height 50
click at [418, 384] on div at bounding box center [355, 376] width 320 height 50
click at [329, 389] on div at bounding box center [355, 376] width 320 height 50
click at [308, 378] on div at bounding box center [355, 376] width 320 height 50
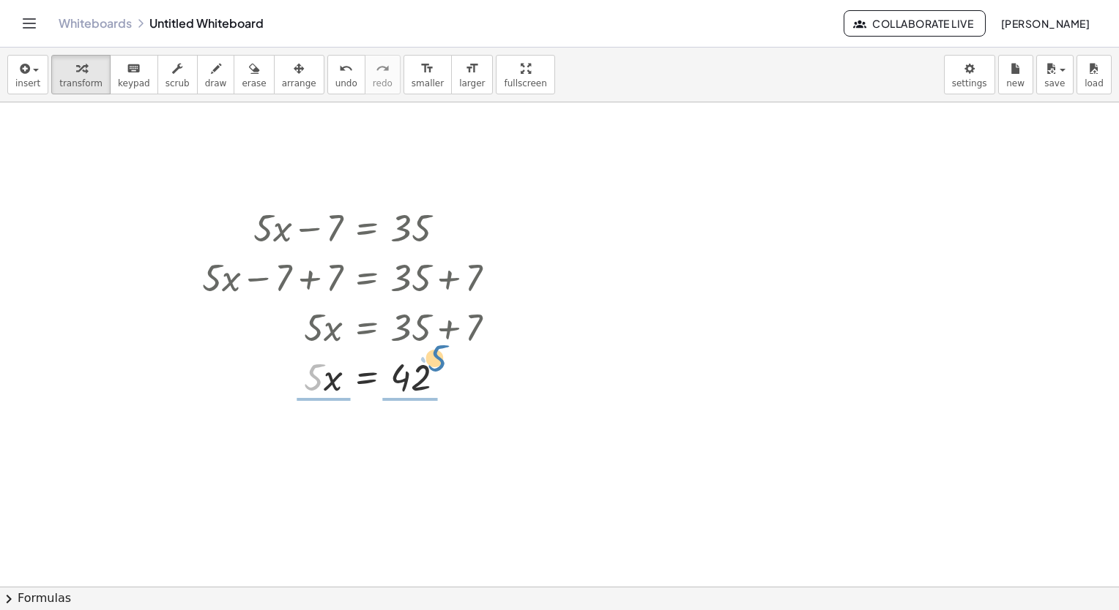
drag, startPoint x: 319, startPoint y: 388, endPoint x: 451, endPoint y: 374, distance: 132.5
click at [451, 374] on div at bounding box center [355, 376] width 320 height 50
click at [322, 452] on div at bounding box center [355, 437] width 320 height 73
